Goal: Entertainment & Leisure: Browse casually

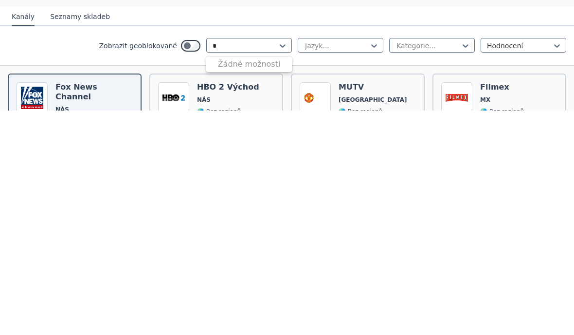
type input "*"
click at [219, 288] on font "[GEOGRAPHIC_DATA]" at bounding box center [248, 292] width 72 height 8
type input "**"
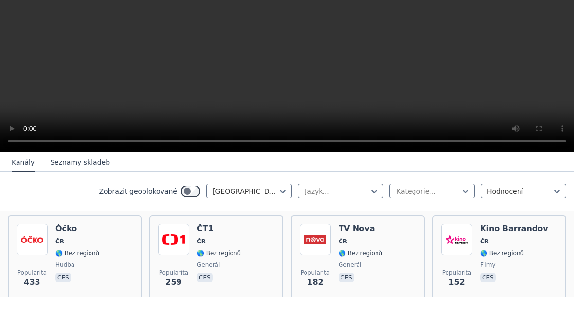
scroll to position [110, 0]
click at [316, 263] on img at bounding box center [315, 278] width 31 height 31
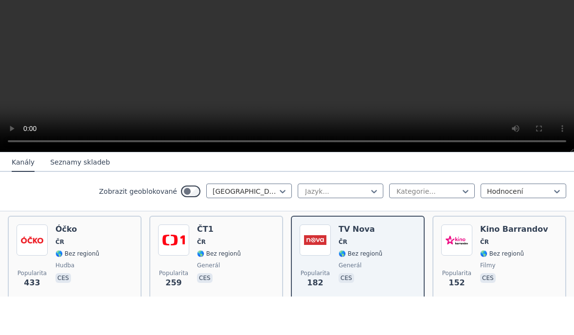
click at [173, 263] on img at bounding box center [173, 278] width 31 height 31
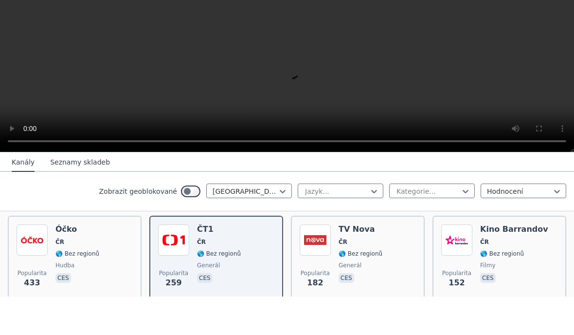
click at [454, 263] on img at bounding box center [456, 278] width 31 height 31
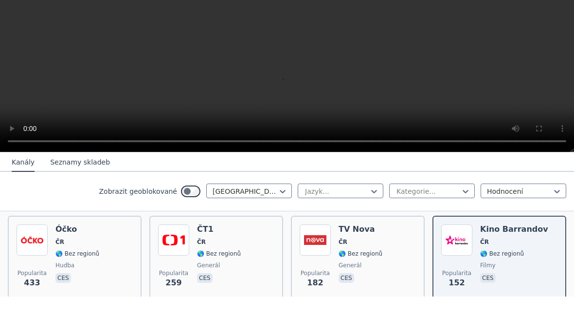
click at [177, 263] on img at bounding box center [173, 278] width 31 height 31
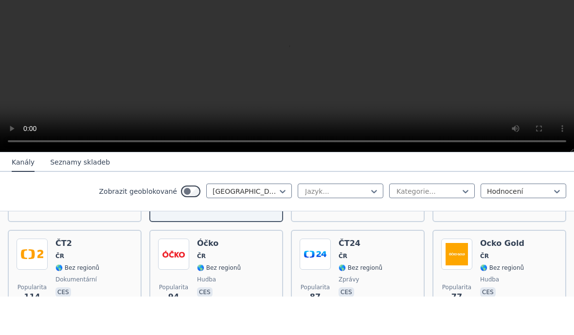
scroll to position [192, 0]
click at [168, 276] on img at bounding box center [173, 291] width 31 height 31
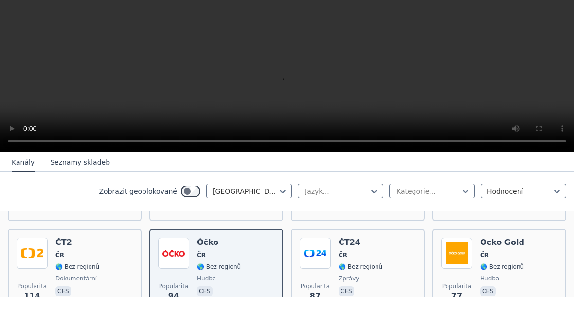
click at [33, 276] on img at bounding box center [32, 291] width 31 height 31
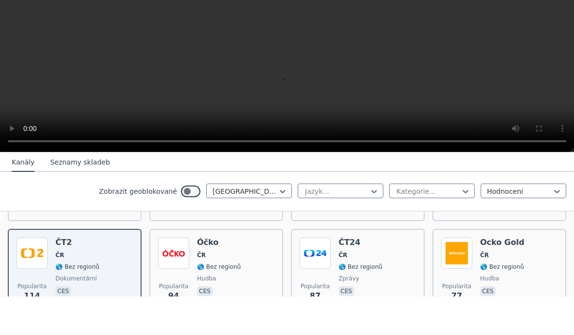
click at [309, 276] on img at bounding box center [315, 291] width 31 height 31
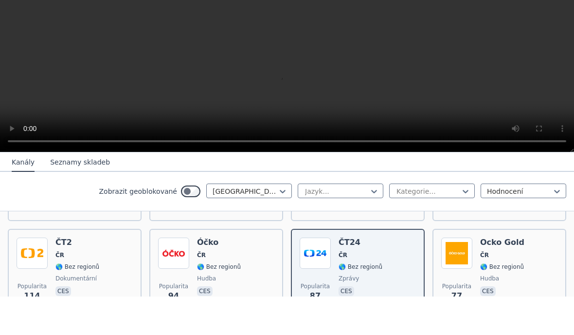
click at [458, 276] on img at bounding box center [456, 291] width 31 height 31
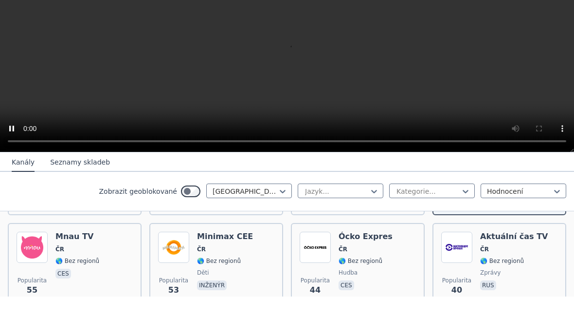
scroll to position [295, 0]
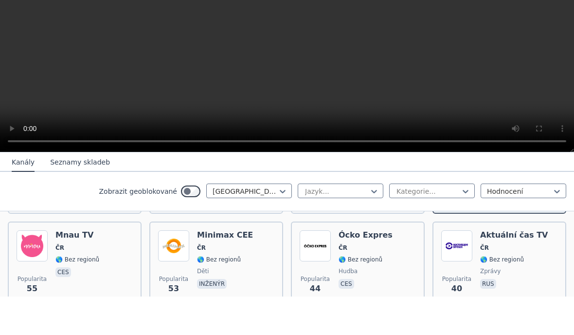
click at [450, 269] on img at bounding box center [456, 284] width 31 height 31
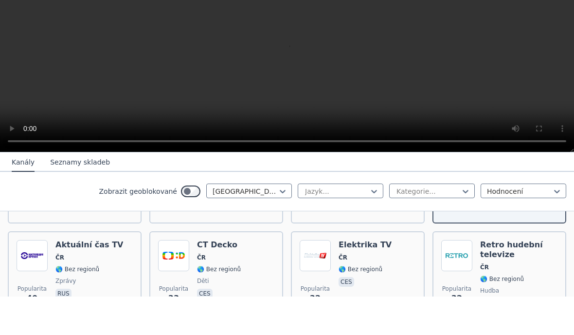
scroll to position [392, 0]
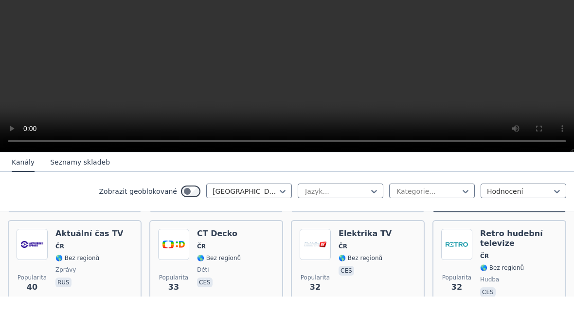
click at [176, 267] on img at bounding box center [173, 282] width 31 height 31
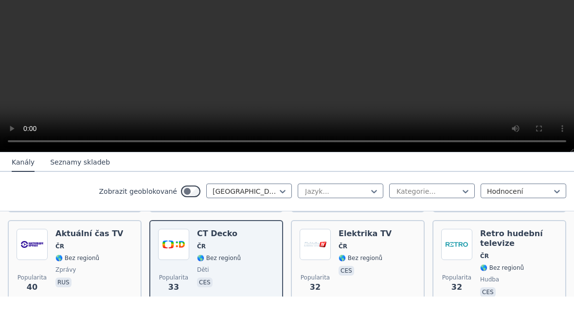
click at [318, 267] on img at bounding box center [315, 282] width 31 height 31
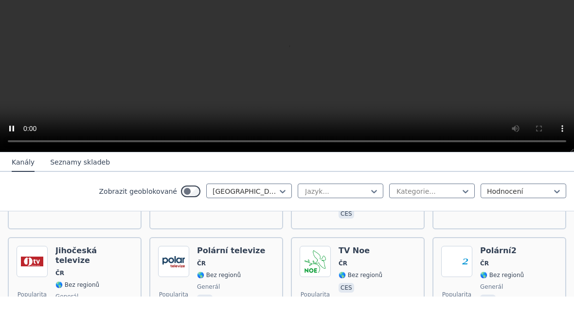
scroll to position [567, 0]
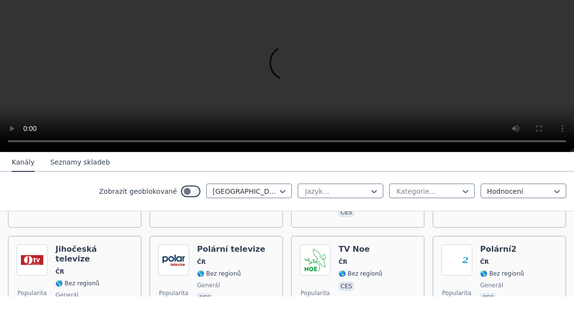
click at [176, 283] on img at bounding box center [173, 298] width 31 height 31
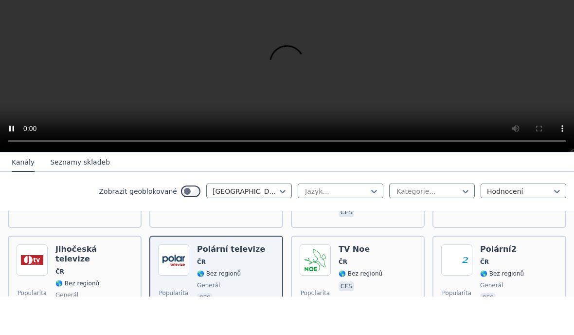
click at [315, 283] on img at bounding box center [315, 298] width 31 height 31
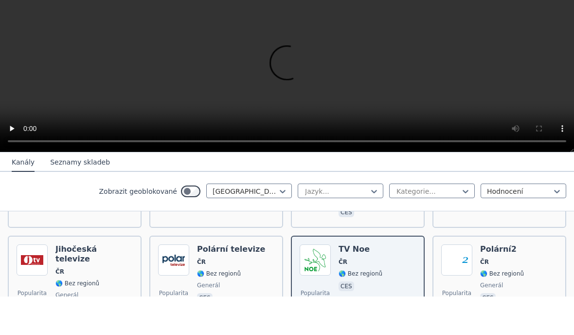
click at [456, 283] on img at bounding box center [456, 298] width 31 height 31
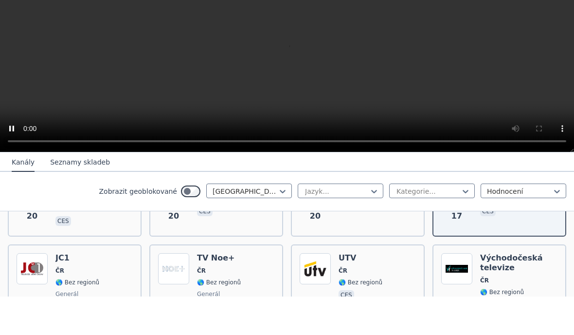
scroll to position [655, 0]
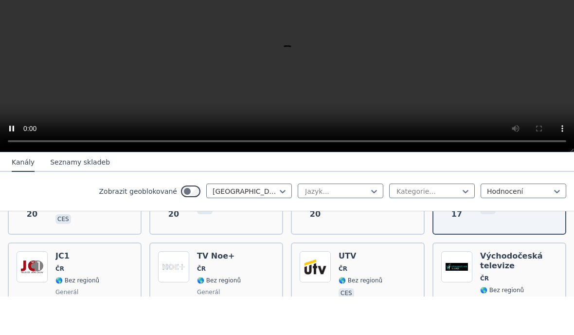
click at [319, 290] on img at bounding box center [315, 305] width 31 height 31
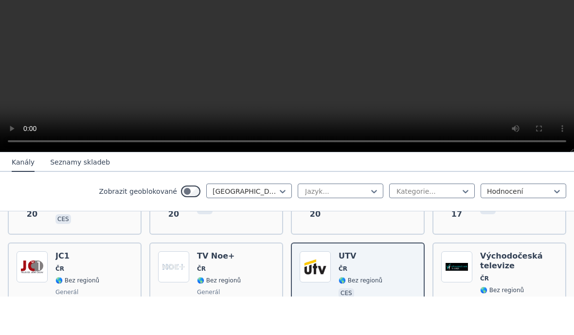
click at [463, 290] on img at bounding box center [456, 305] width 31 height 31
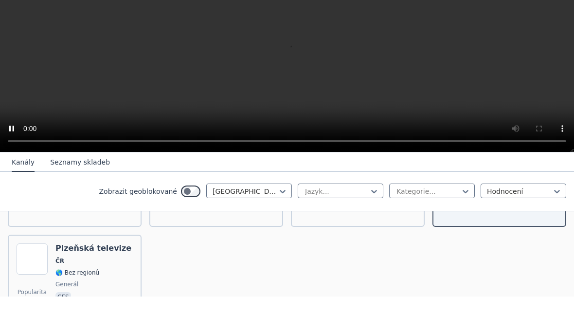
scroll to position [759, 0]
click at [34, 281] on img at bounding box center [32, 296] width 31 height 31
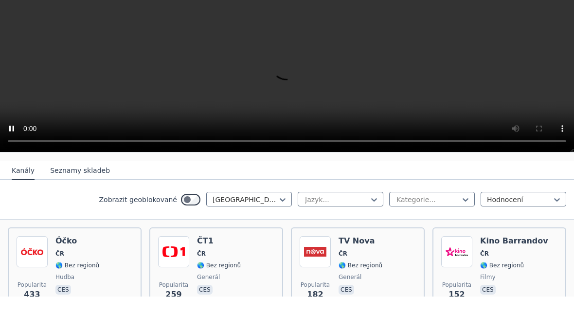
scroll to position [97, 0]
click at [175, 275] on img at bounding box center [173, 290] width 31 height 31
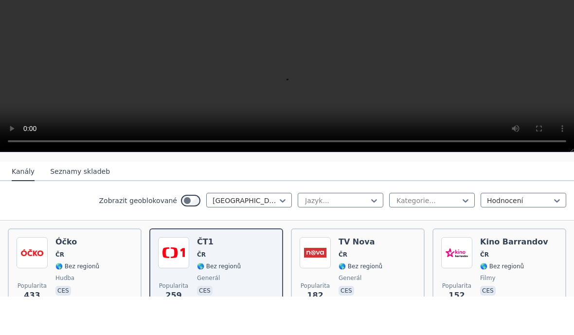
click at [33, 275] on img at bounding box center [32, 290] width 31 height 31
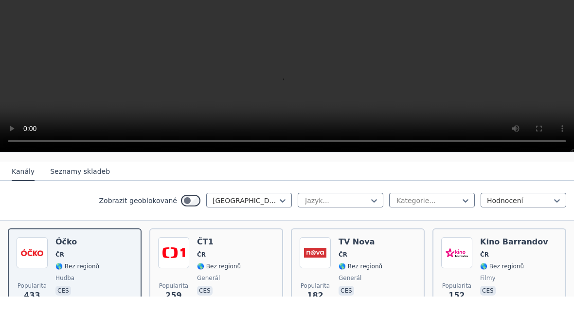
click at [321, 275] on img at bounding box center [315, 290] width 31 height 31
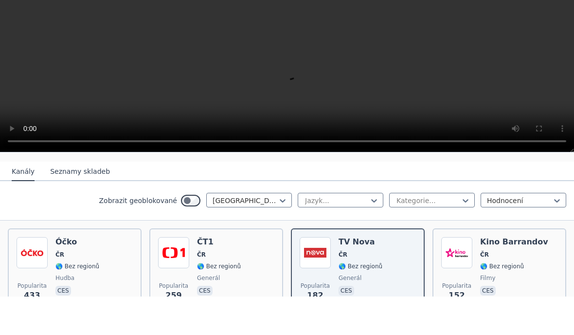
click at [454, 275] on img at bounding box center [456, 290] width 31 height 31
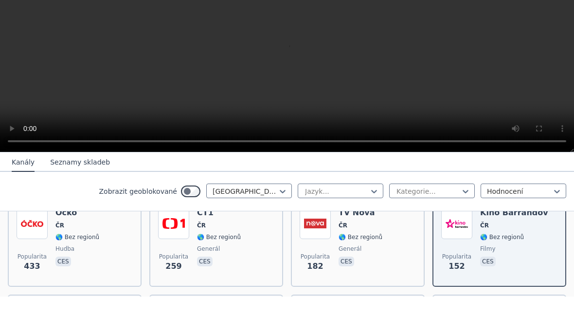
scroll to position [120, 0]
